Goal: Information Seeking & Learning: Learn about a topic

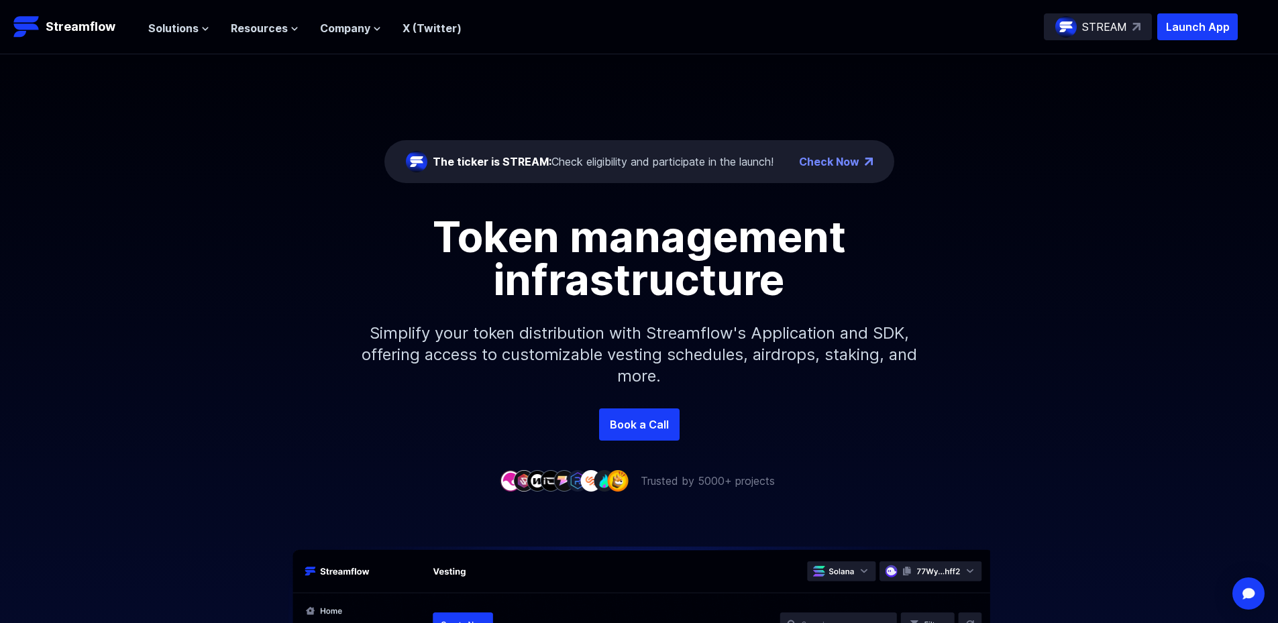
click at [651, 163] on div "The ticker is STREAM: Check eligibility and participate in the launch!" at bounding box center [603, 162] width 341 height 16
click at [625, 157] on div "The ticker is STREAM: Check eligibility and participate in the launch!" at bounding box center [603, 162] width 341 height 16
click at [737, 157] on div "The ticker is STREAM: Check eligibility and participate in the launch!" at bounding box center [603, 162] width 341 height 16
click at [730, 158] on div "The ticker is STREAM: Check eligibility and participate in the launch!" at bounding box center [603, 162] width 341 height 16
click at [626, 162] on div "The ticker is STREAM: Check eligibility and participate in the launch!" at bounding box center [603, 162] width 341 height 16
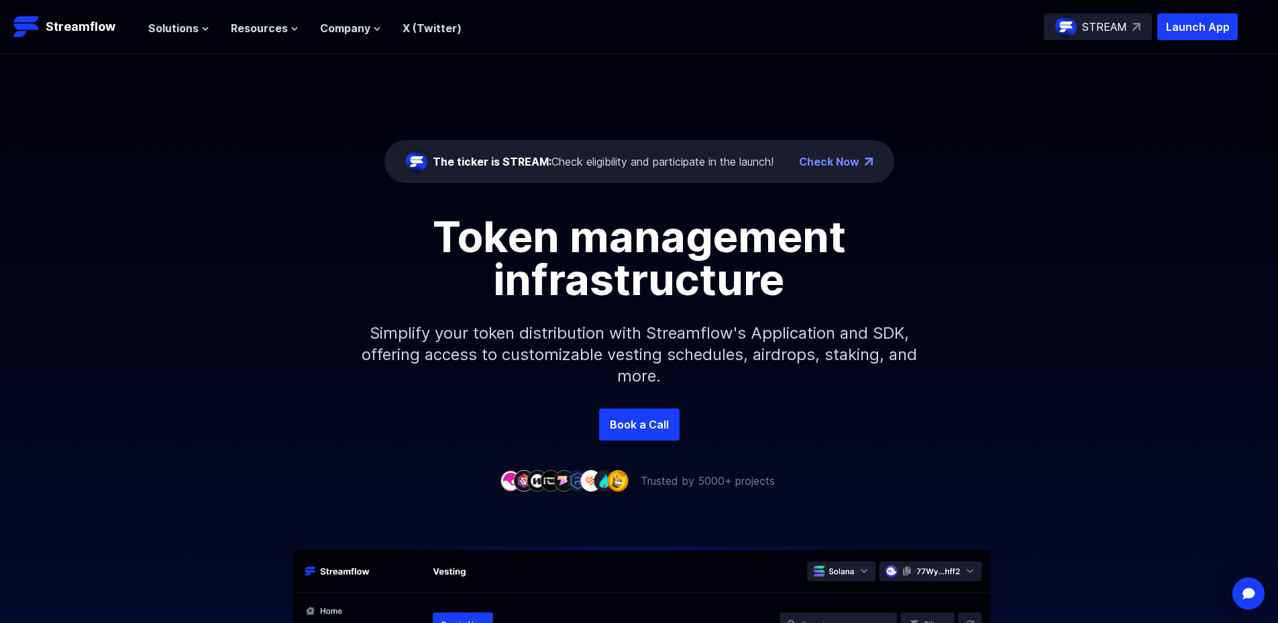
click at [837, 165] on link "Check Now" at bounding box center [829, 162] width 60 height 16
click at [764, 154] on div "The ticker is STREAM: Check eligibility and participate in the launch!" at bounding box center [603, 162] width 341 height 16
click at [574, 164] on div "The ticker is STREAM: Check eligibility and participate in the launch!" at bounding box center [603, 162] width 341 height 16
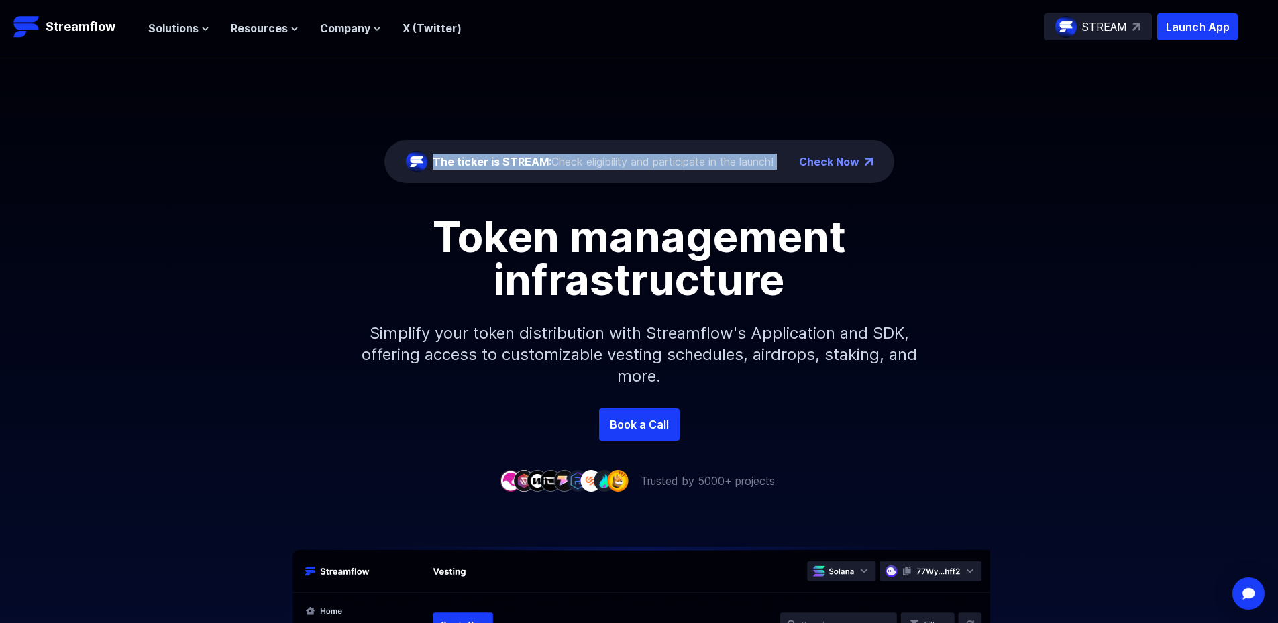
click at [574, 164] on div "The ticker is STREAM: Check eligibility and participate in the launch!" at bounding box center [603, 162] width 341 height 16
